Goal: Information Seeking & Learning: Learn about a topic

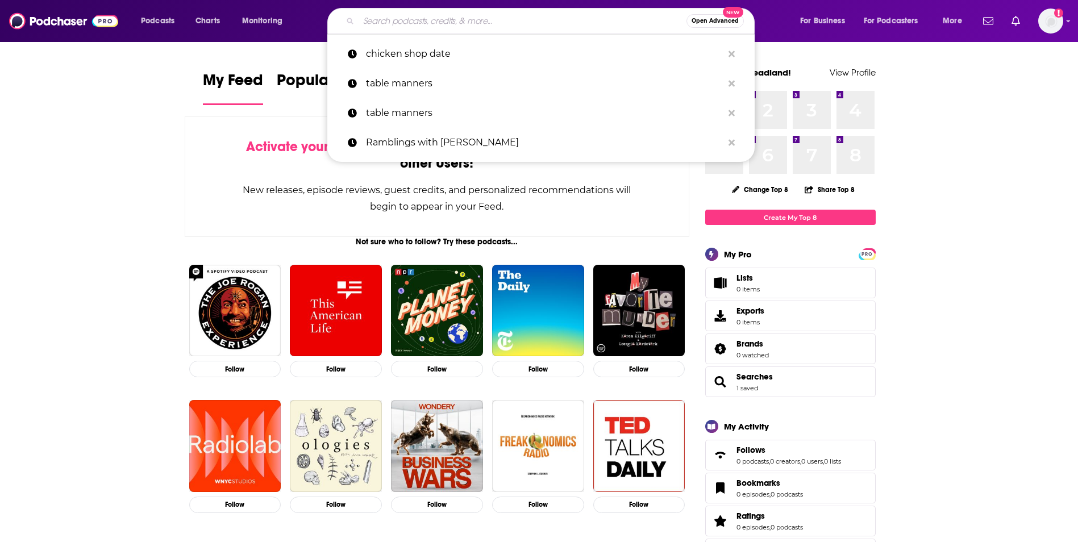
click at [398, 20] on input "Search podcasts, credits, & more..." at bounding box center [523, 21] width 328 height 18
click at [411, 24] on input "Search podcasts, credits, & more..." at bounding box center [523, 21] width 328 height 18
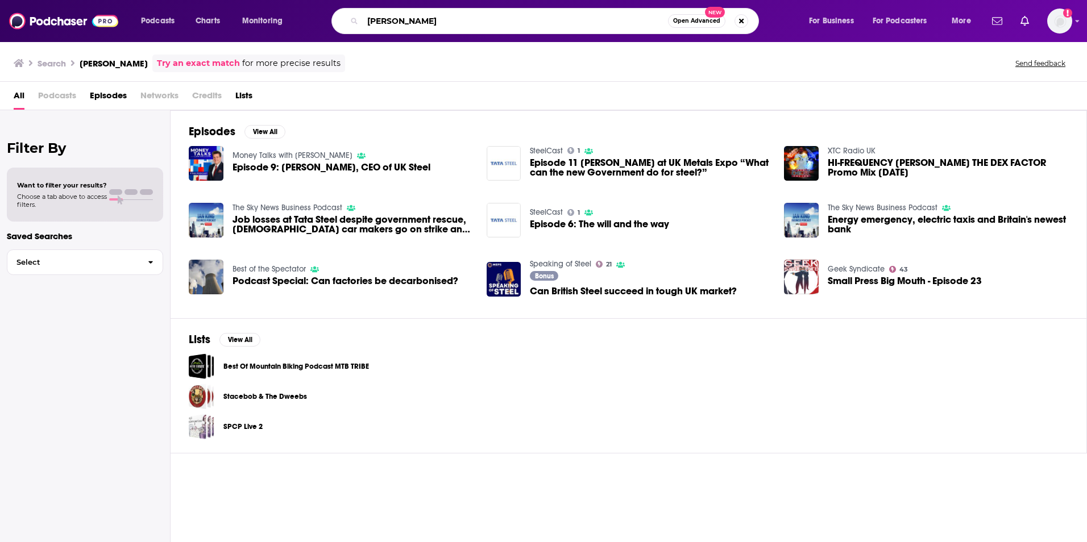
click at [409, 26] on input "gareth stace" at bounding box center [515, 21] width 305 height 18
type input "frank aaskov"
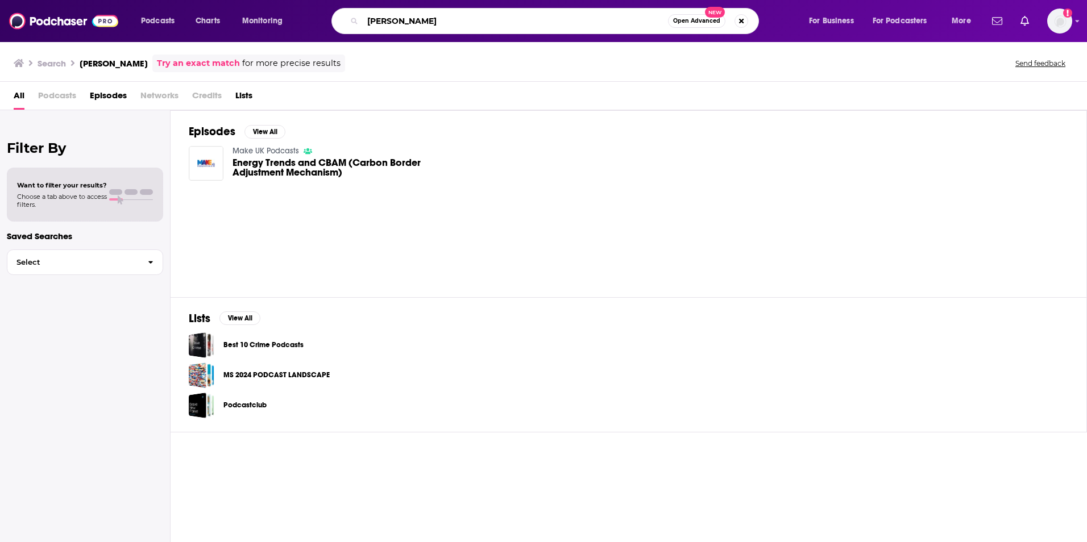
click at [447, 26] on input "frank aaskov" at bounding box center [515, 21] width 305 height 18
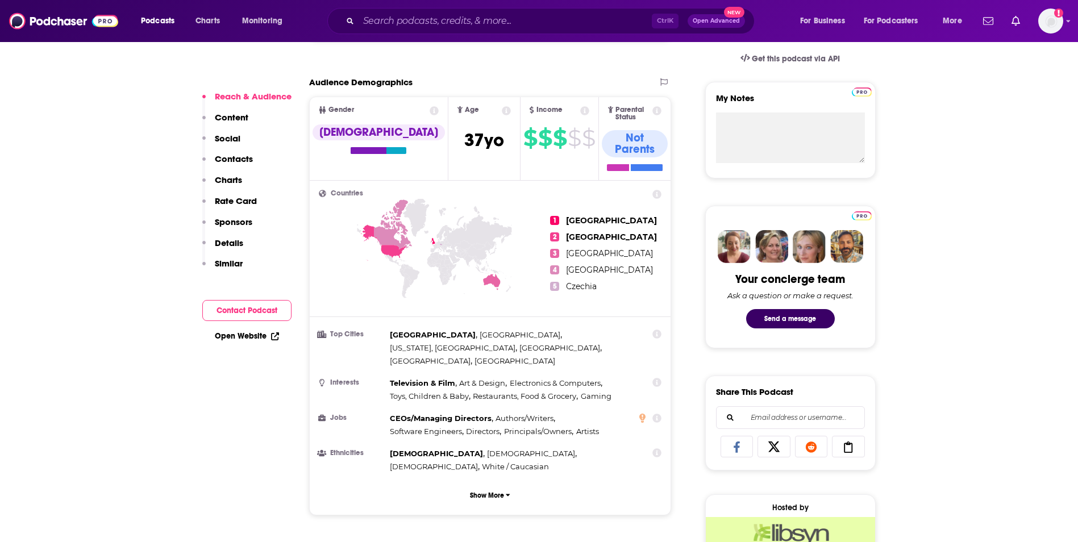
scroll to position [398, 0]
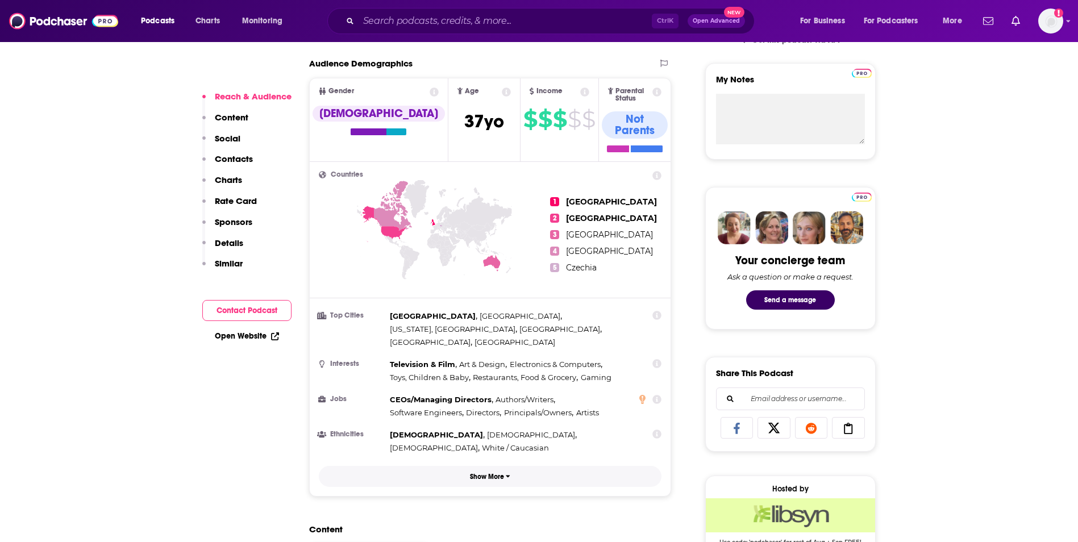
click at [489, 473] on p "Show More" at bounding box center [487, 477] width 34 height 8
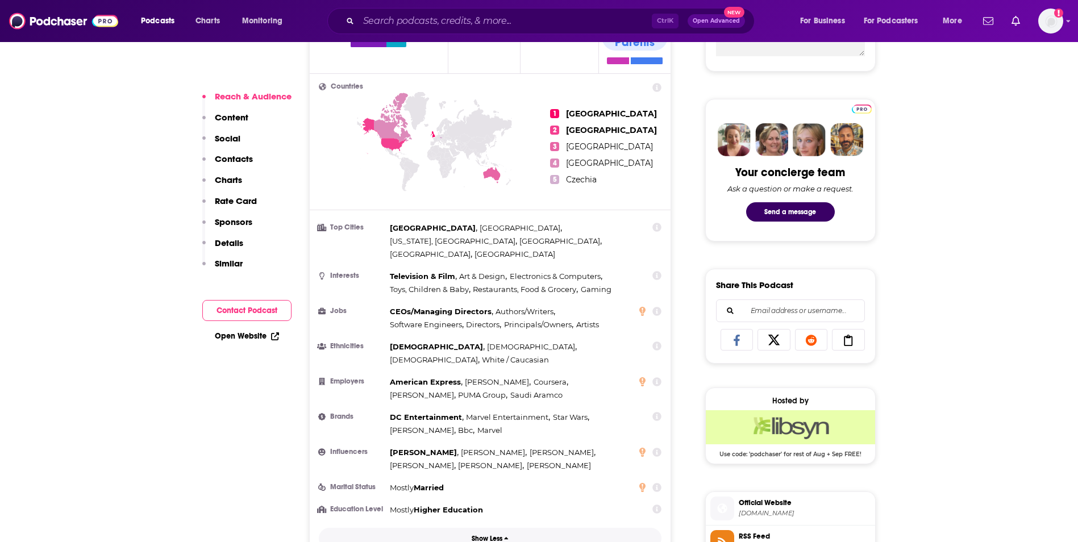
scroll to position [512, 0]
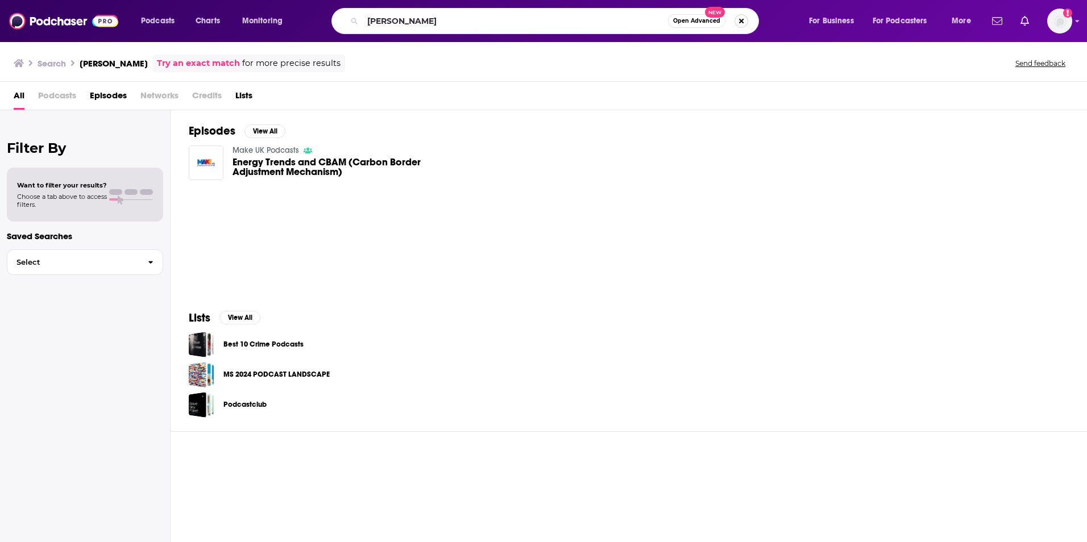
click at [738, 22] on button "Search podcasts, credits, & more..." at bounding box center [741, 21] width 14 height 14
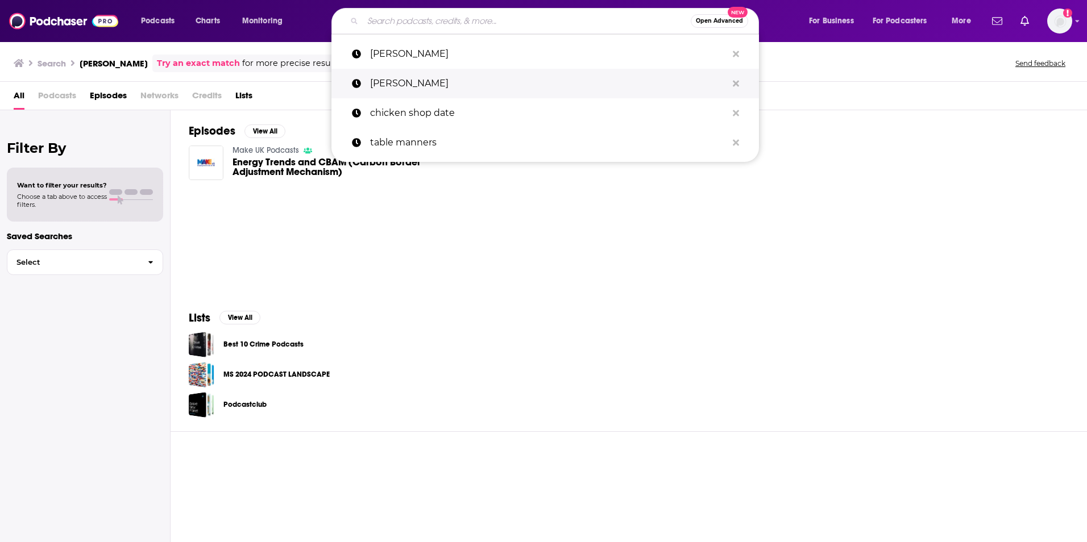
click at [423, 77] on p "[PERSON_NAME]" at bounding box center [548, 84] width 357 height 30
type input "[PERSON_NAME]"
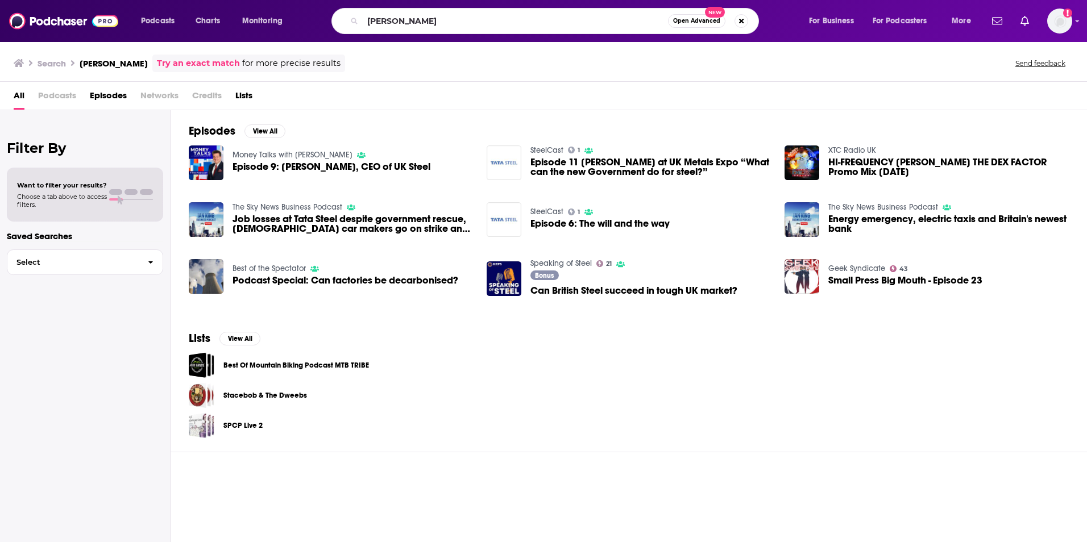
click at [322, 283] on span "Podcast Special: Can factories be decarbonised?" at bounding box center [345, 281] width 226 height 10
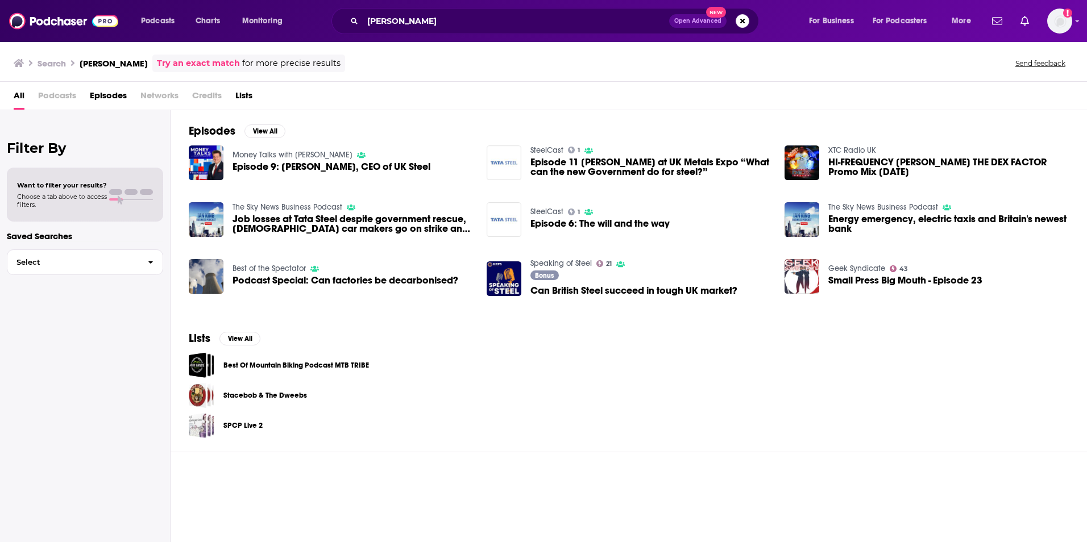
click at [997, 361] on div "Best Of Mountain Biking Podcast MTB TRIBE" at bounding box center [629, 365] width 880 height 26
click at [959, 458] on div "Episodes View All Money Talks with Liam Halligan Episode 9: Gareth Stace, CEO o…" at bounding box center [629, 327] width 916 height 434
click at [948, 388] on div "Stacebob & The Dweebs" at bounding box center [629, 396] width 880 height 26
click at [415, 14] on input "gareth stace" at bounding box center [516, 21] width 306 height 18
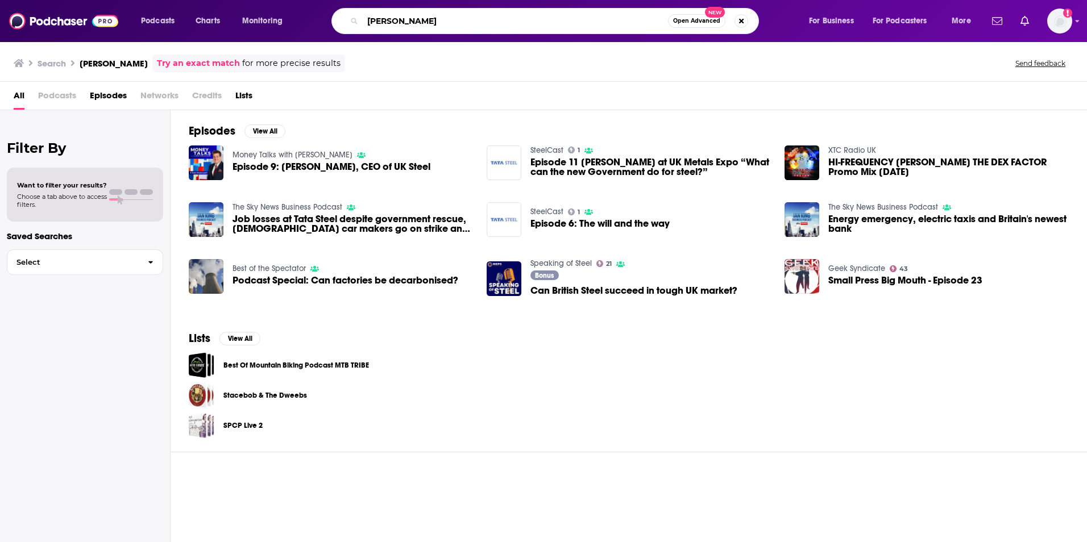
click at [415, 14] on input "gareth stace" at bounding box center [515, 21] width 305 height 18
type input "manufacturing today"
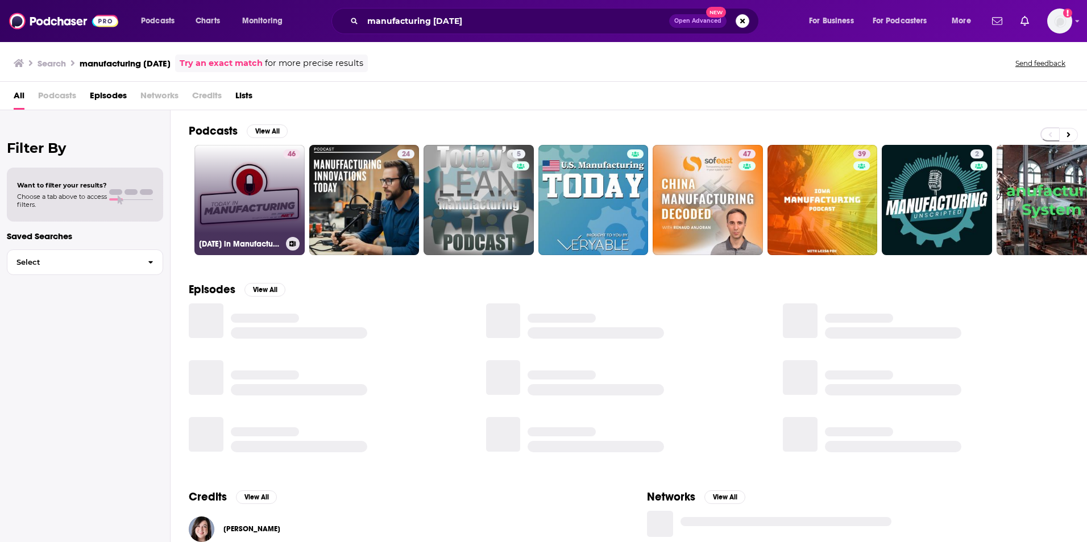
click at [264, 189] on link "46 Today in Manufacturing" at bounding box center [249, 200] width 110 height 110
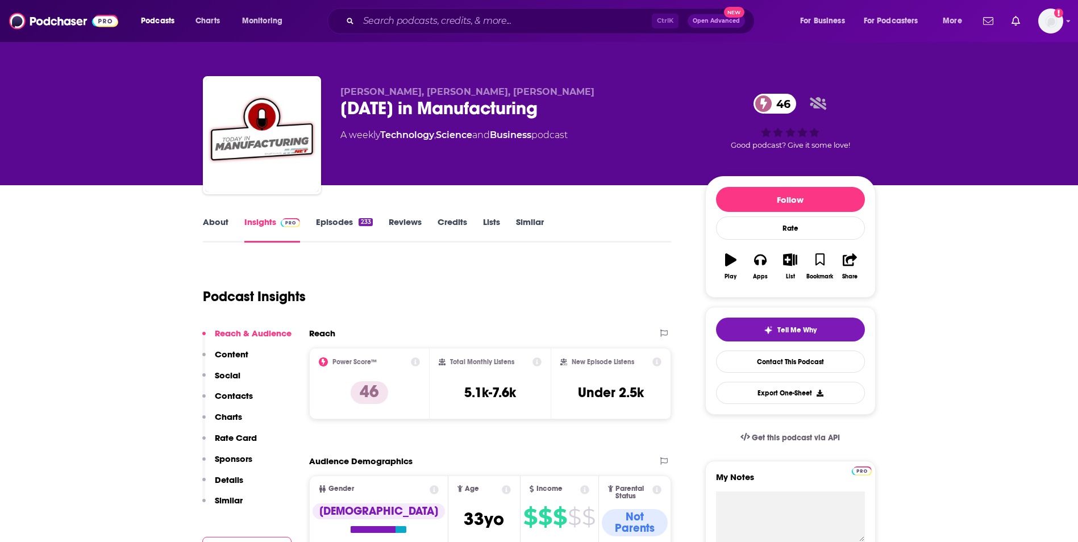
click at [433, 25] on input "Search podcasts, credits, & more..." at bounding box center [505, 21] width 293 height 18
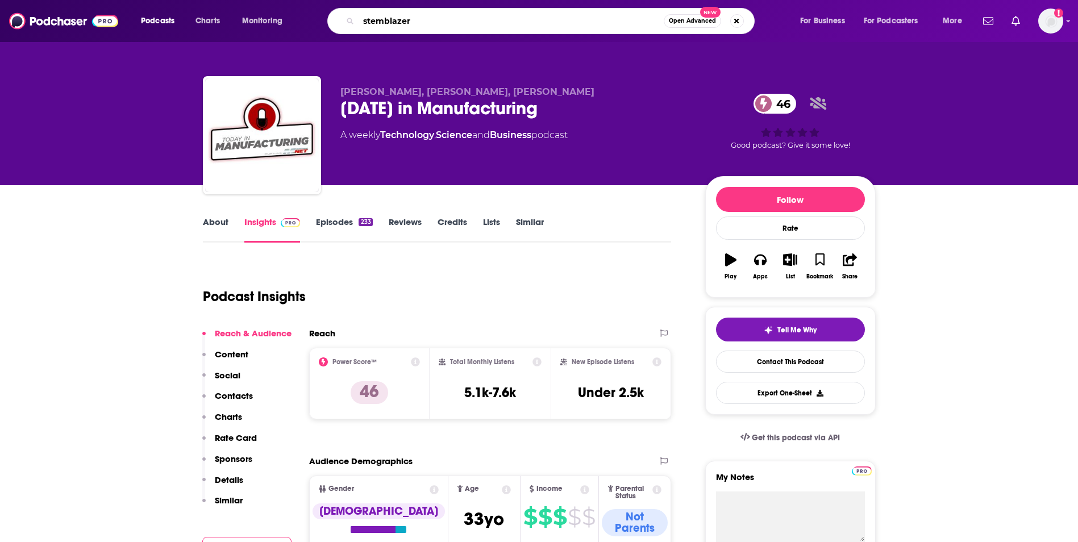
type input "stemblazers"
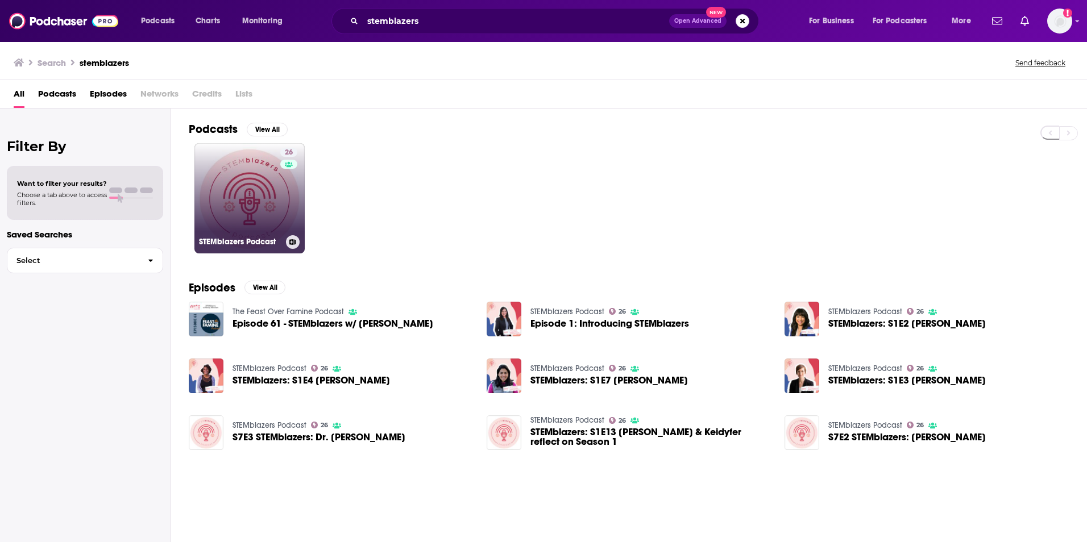
click at [257, 206] on link "26 STEMblazers Podcast" at bounding box center [249, 198] width 110 height 110
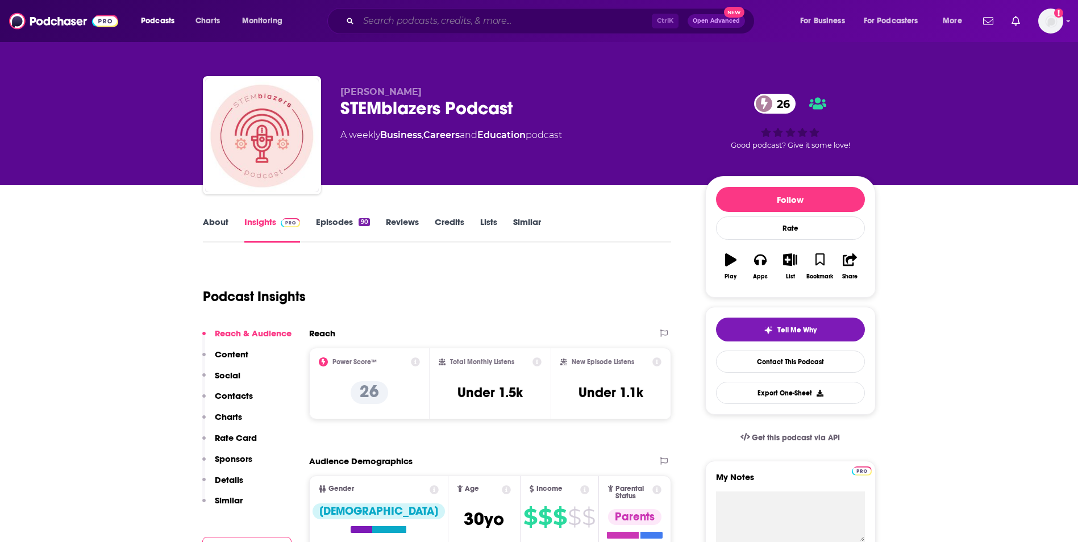
click at [383, 14] on input "Search podcasts, credits, & more..." at bounding box center [505, 21] width 293 height 18
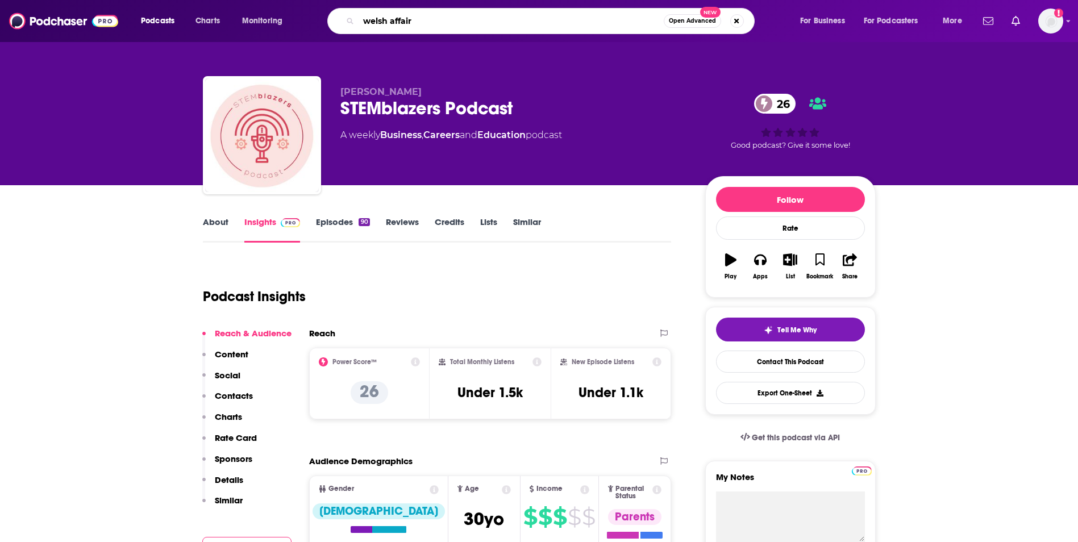
type input "welsh affairs"
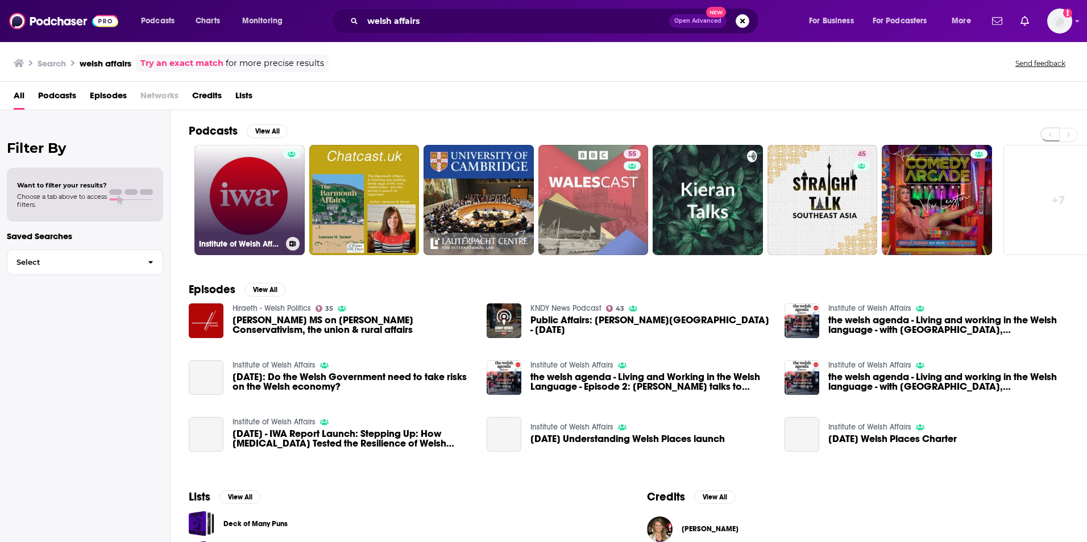
click at [260, 218] on link "Institute of Welsh Affairs" at bounding box center [249, 200] width 110 height 110
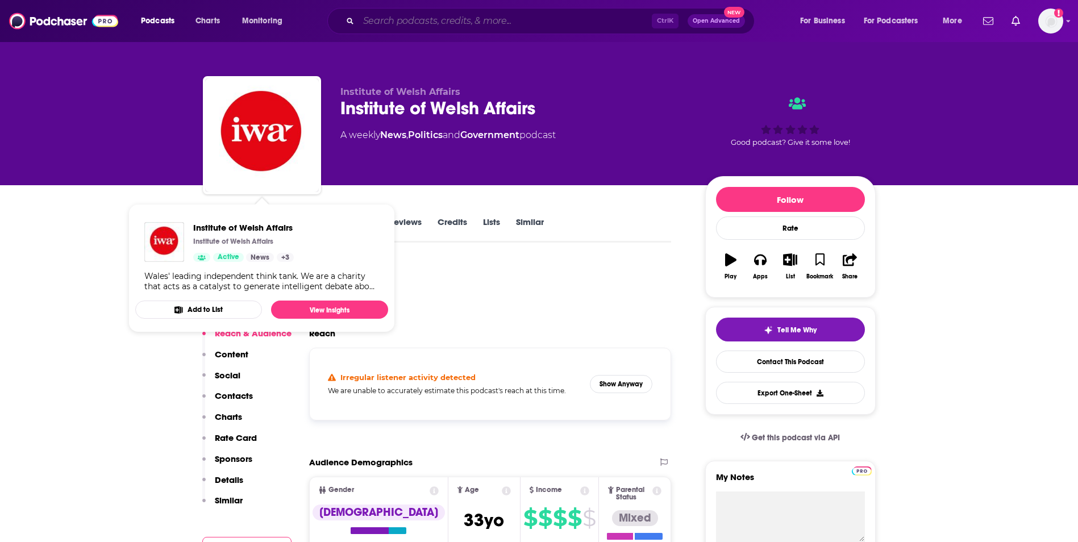
click at [404, 23] on input "Search podcasts, credits, & more..." at bounding box center [505, 21] width 293 height 18
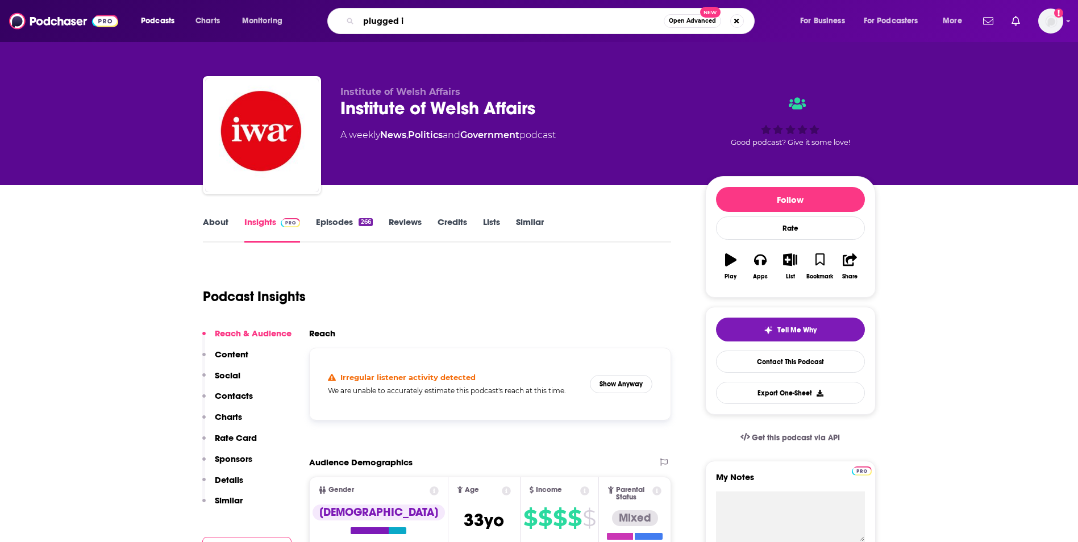
type input "plugged in"
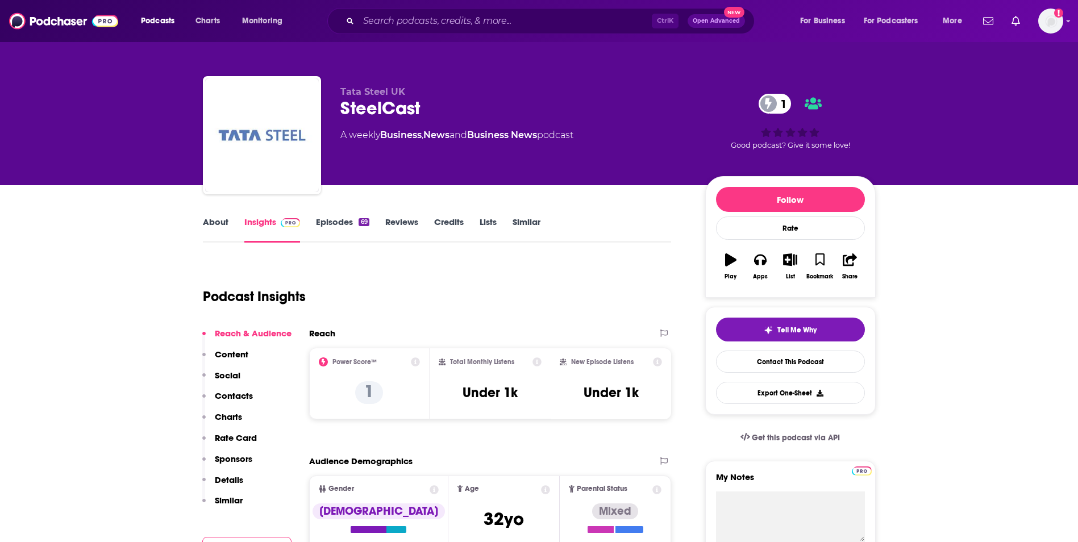
scroll to position [57, 0]
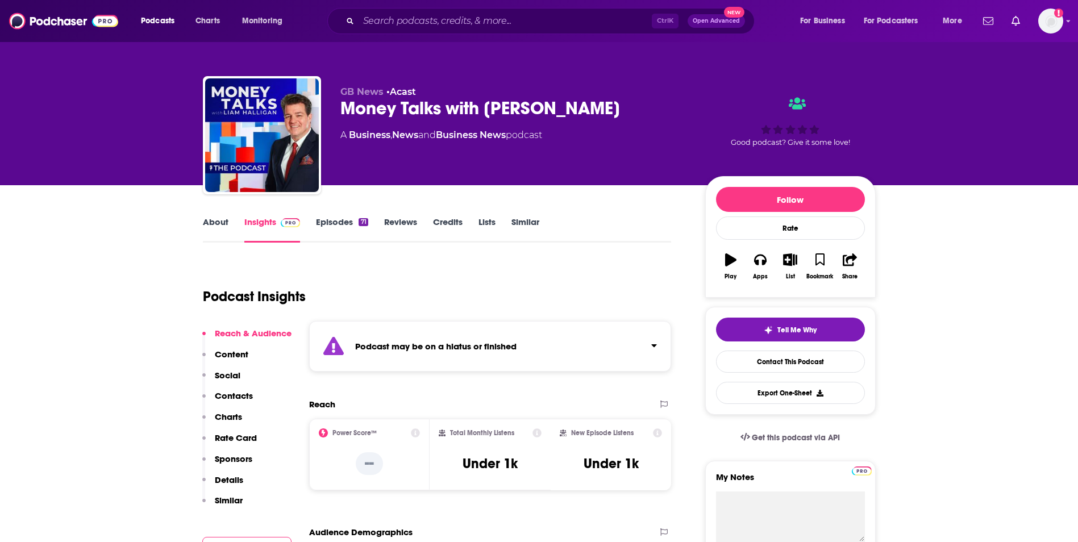
click at [386, 109] on div "Money Talks with Liam Halligan" at bounding box center [513, 108] width 347 height 22
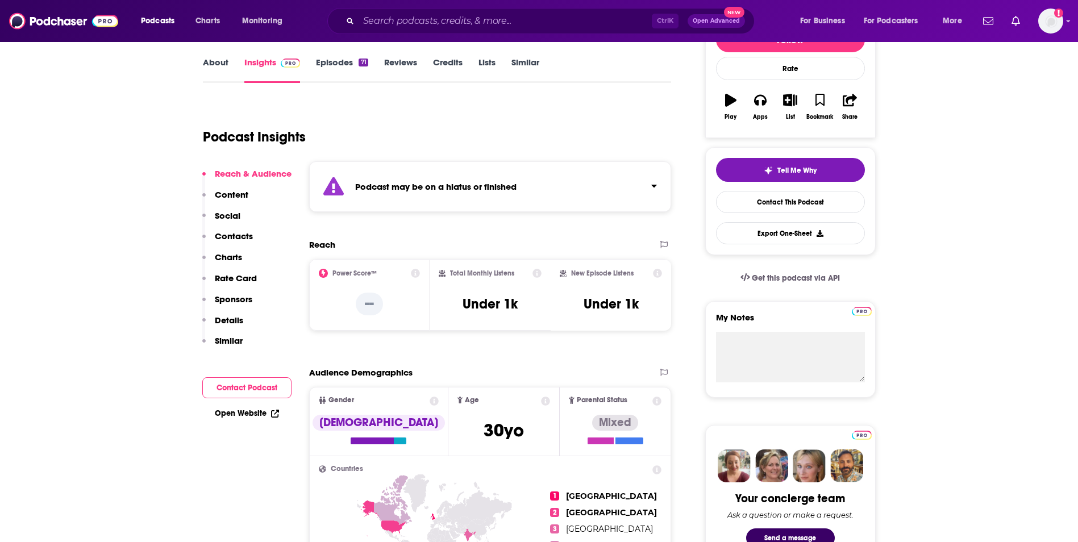
scroll to position [171, 0]
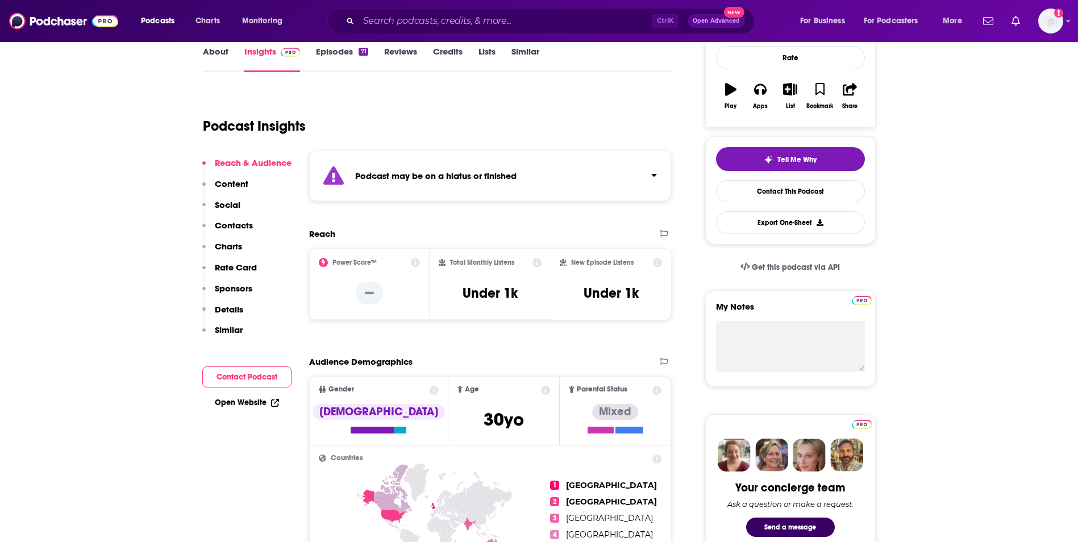
click at [257, 402] on link "Open Website" at bounding box center [247, 403] width 64 height 10
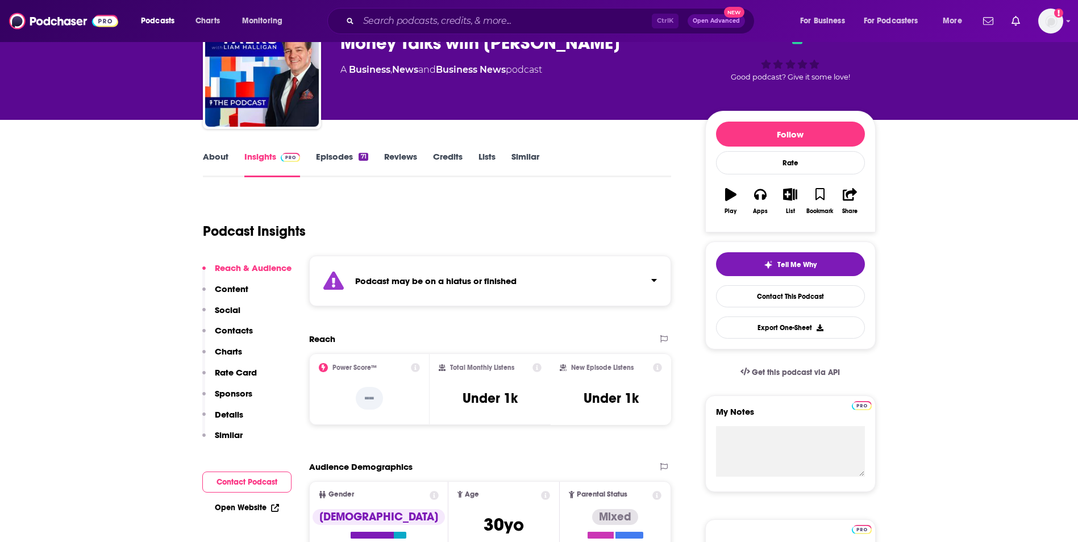
scroll to position [0, 0]
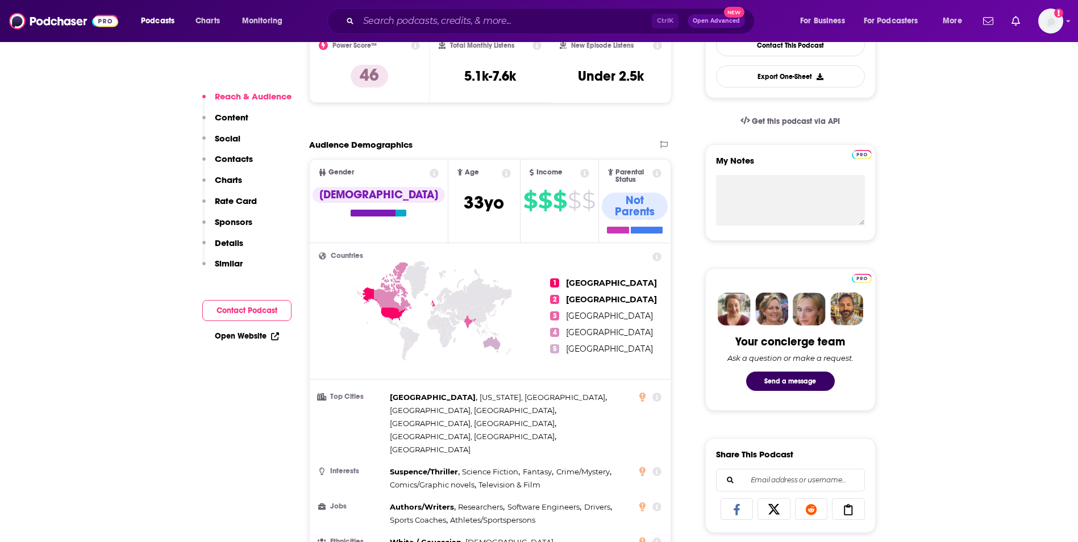
click at [248, 332] on link "Open Website" at bounding box center [247, 336] width 64 height 10
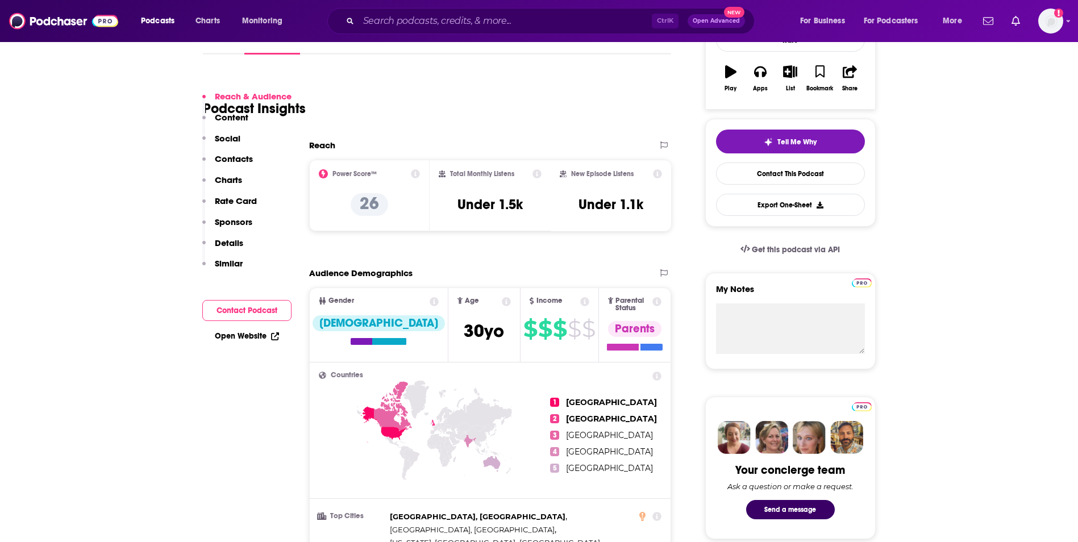
scroll to position [227, 0]
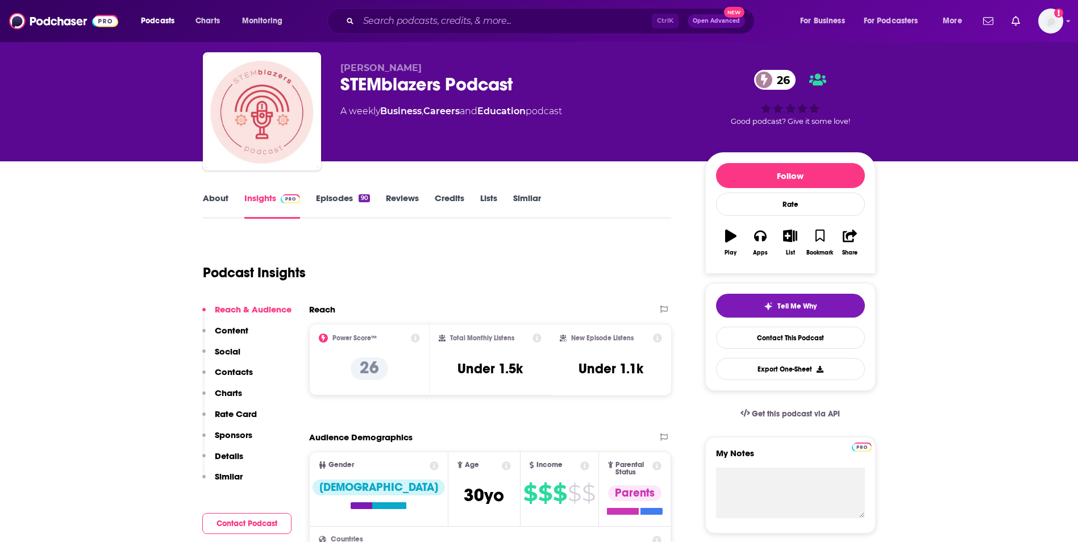
scroll to position [0, 0]
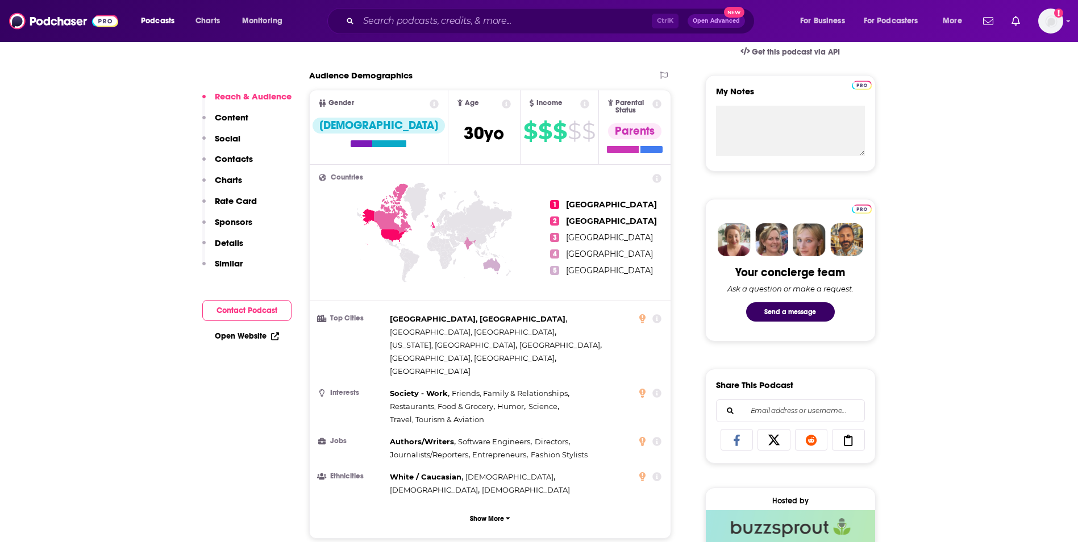
scroll to position [398, 0]
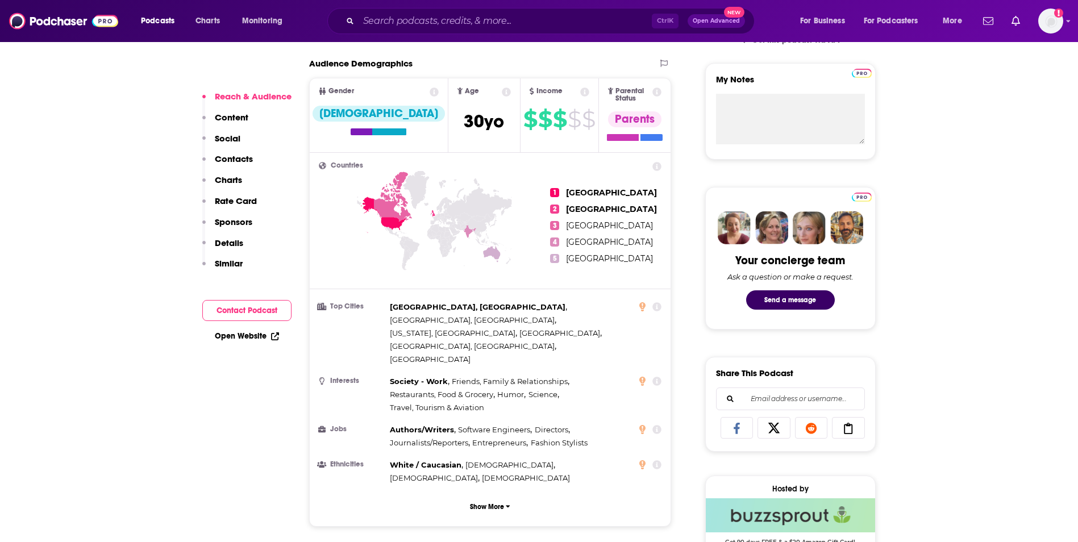
click at [226, 118] on p "Content" at bounding box center [232, 117] width 34 height 11
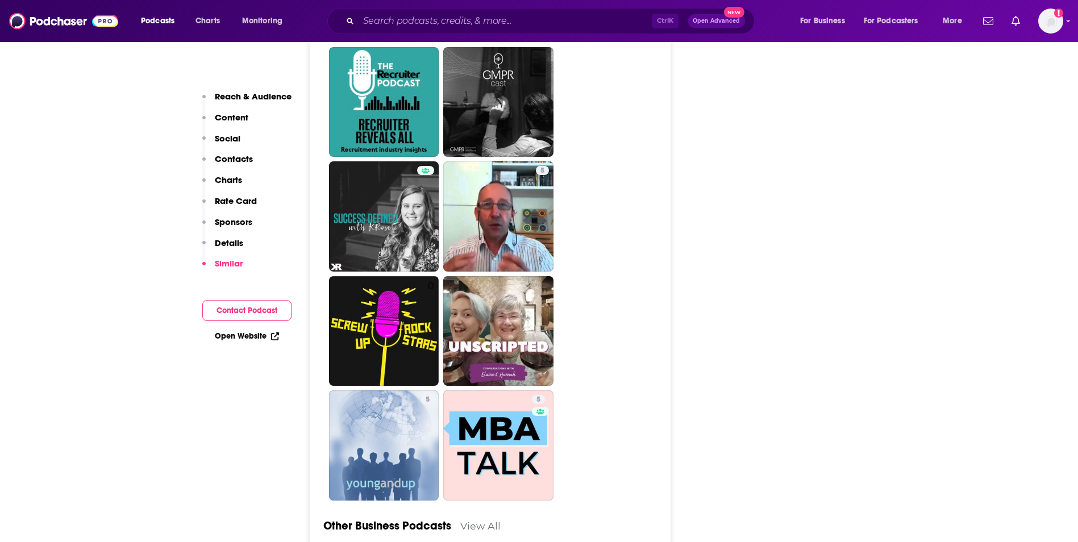
scroll to position [2953, 0]
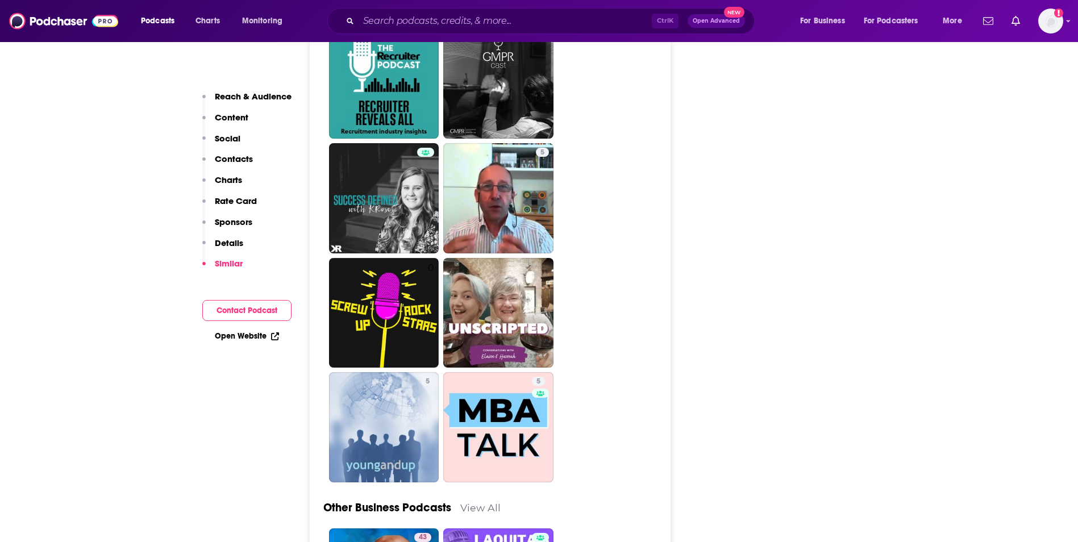
click at [234, 330] on div "Open Website" at bounding box center [246, 336] width 89 height 21
click at [272, 332] on icon at bounding box center [275, 336] width 8 height 8
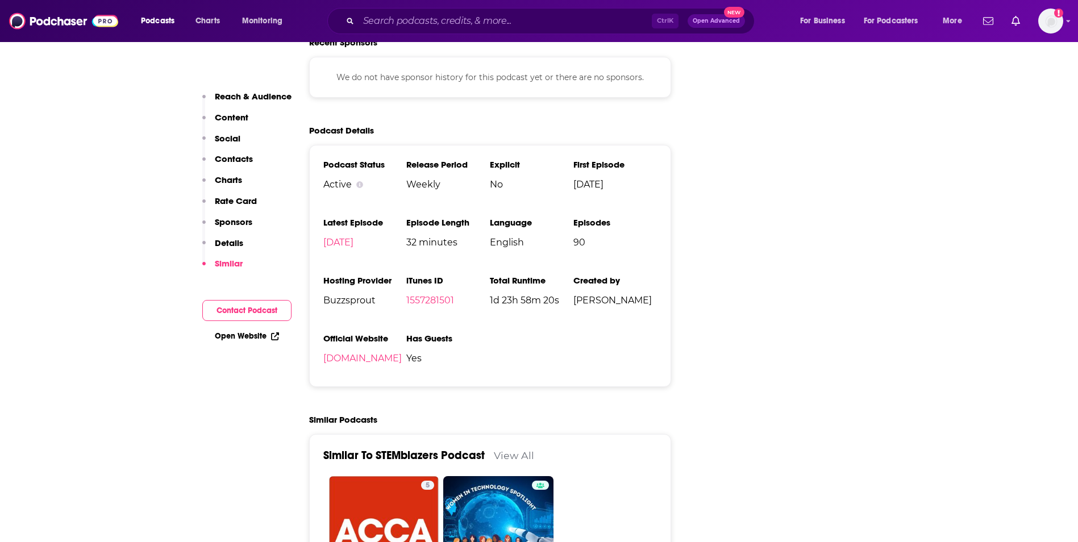
click at [246, 94] on p "Reach & Audience" at bounding box center [253, 96] width 77 height 11
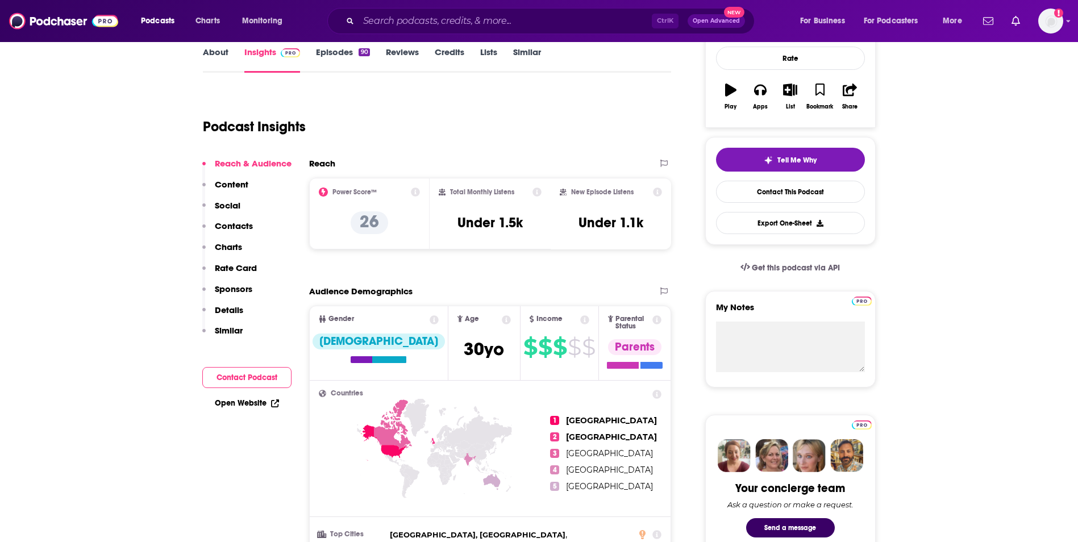
scroll to position [0, 0]
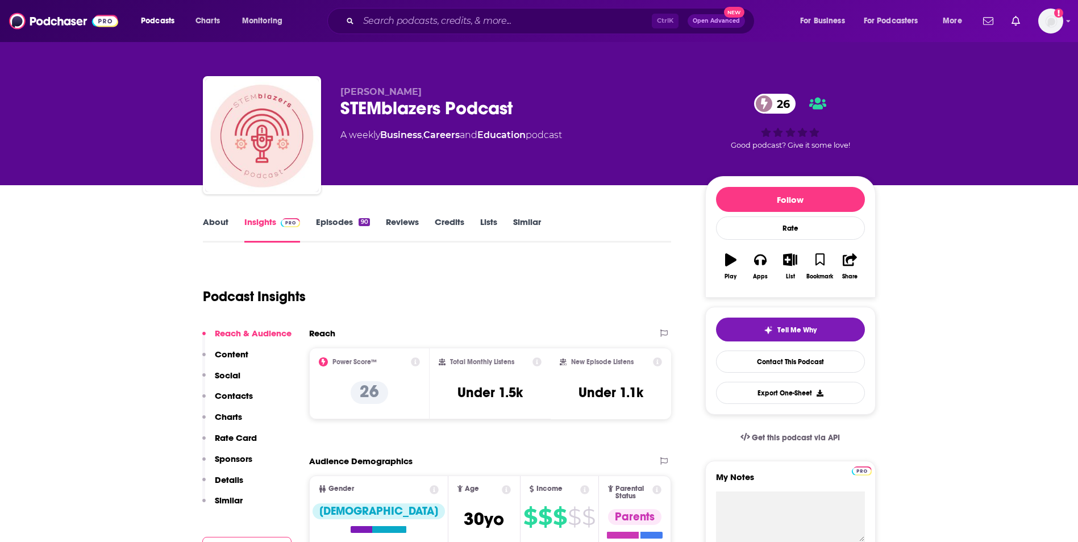
click at [209, 228] on link "About" at bounding box center [216, 230] width 26 height 26
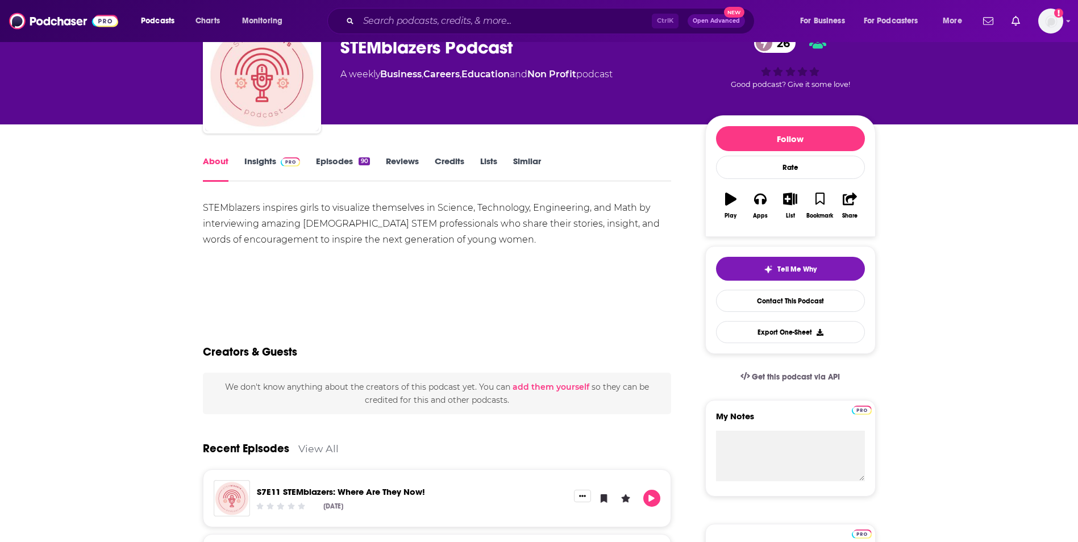
scroll to position [57, 0]
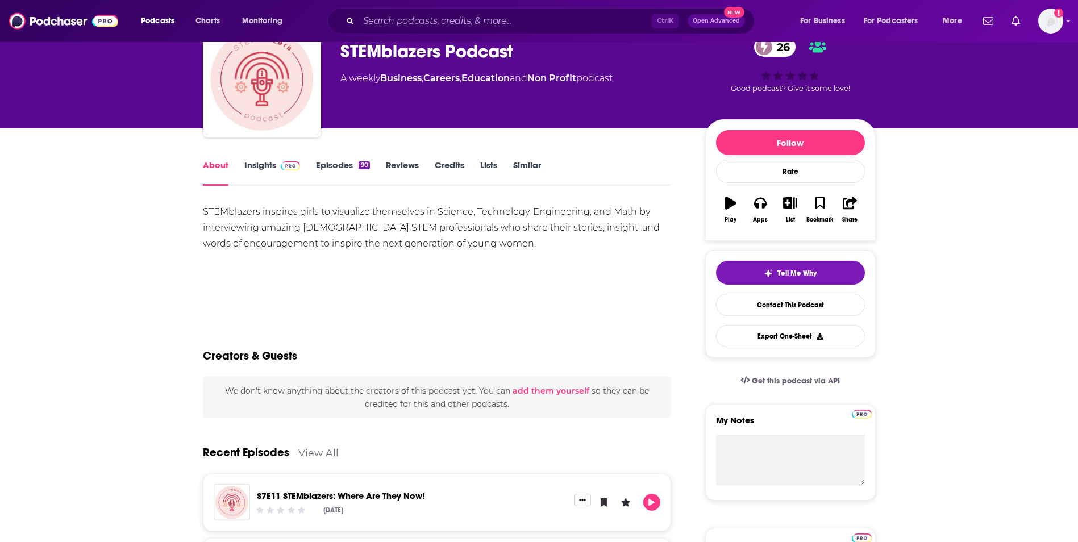
click at [256, 174] on link "Insights" at bounding box center [272, 173] width 56 height 26
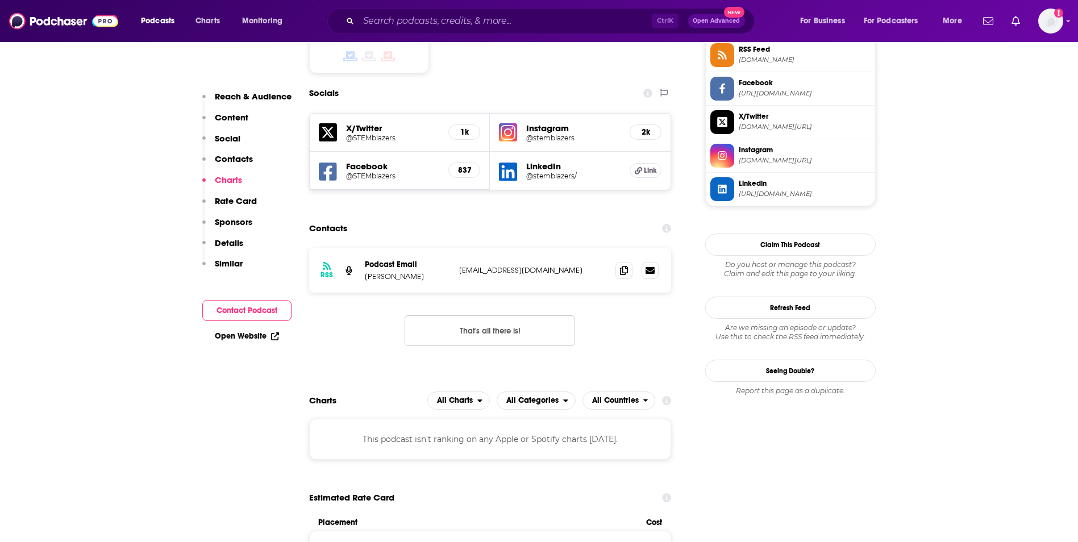
scroll to position [957, 0]
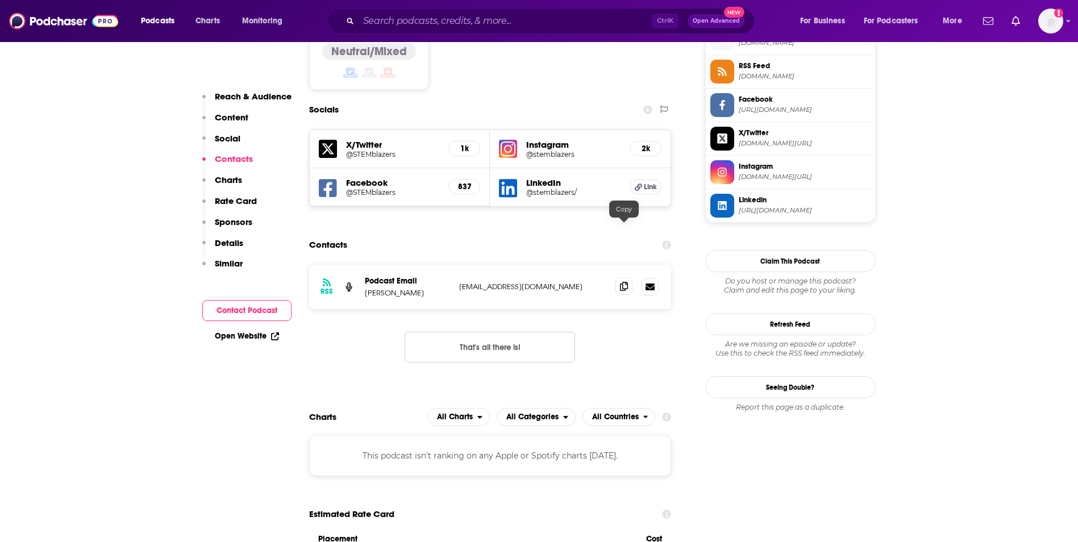
click at [625, 282] on icon at bounding box center [624, 286] width 8 height 9
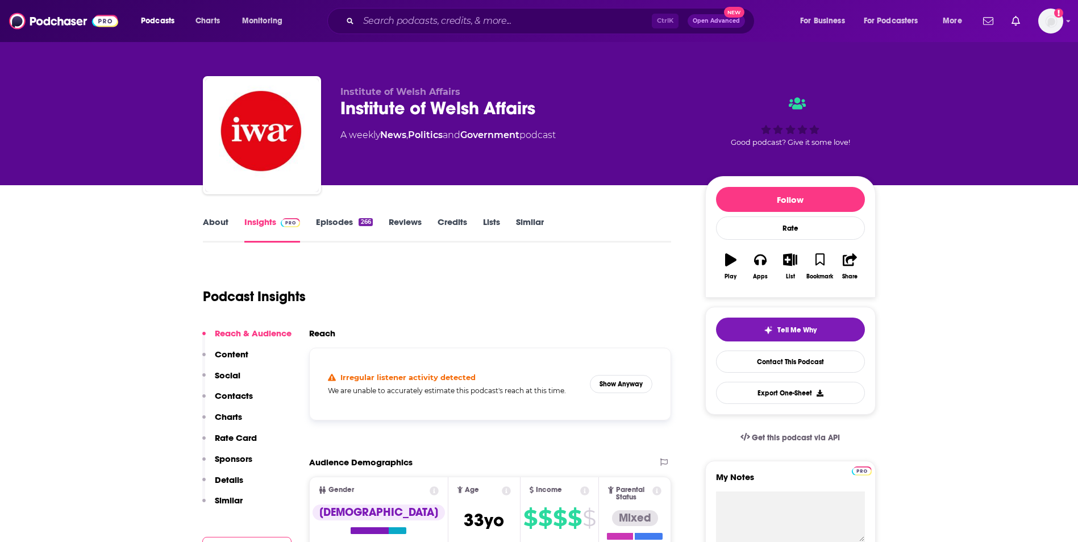
click at [390, 18] on input "Search podcasts, credits, & more..." at bounding box center [505, 21] width 293 height 18
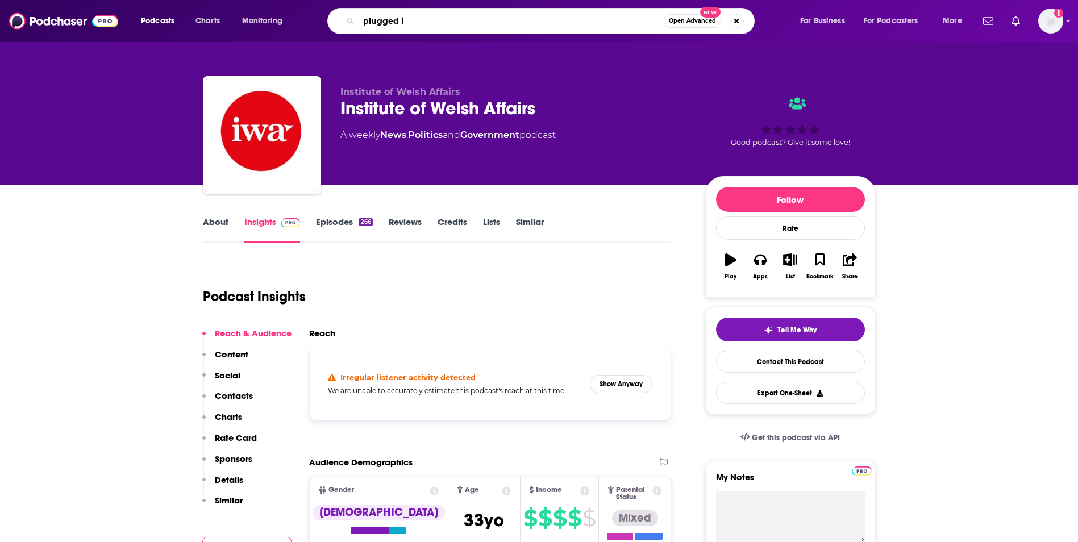
type input "plugged in"
